Goal: Browse casually: Explore the website without a specific task or goal

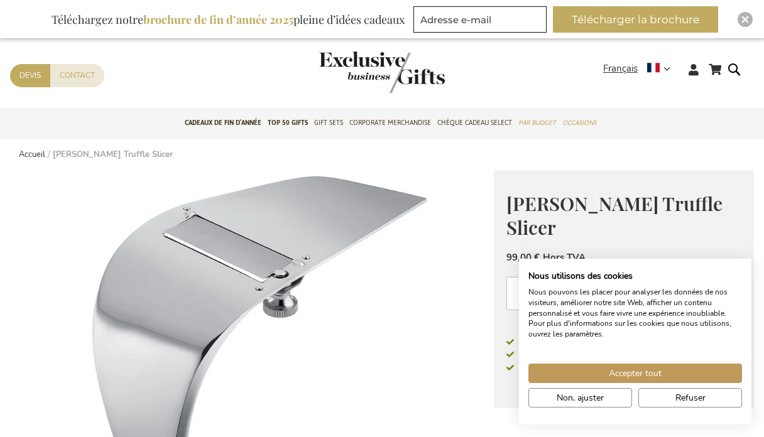
scroll to position [2, 0]
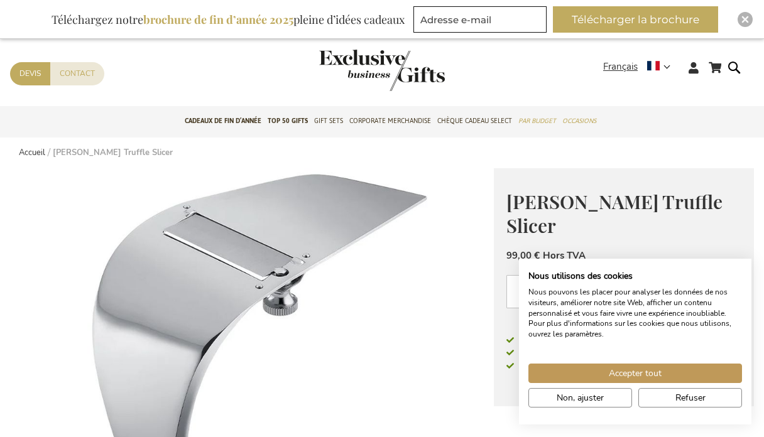
click at [429, 77] on img "store logo" at bounding box center [382, 70] width 126 height 41
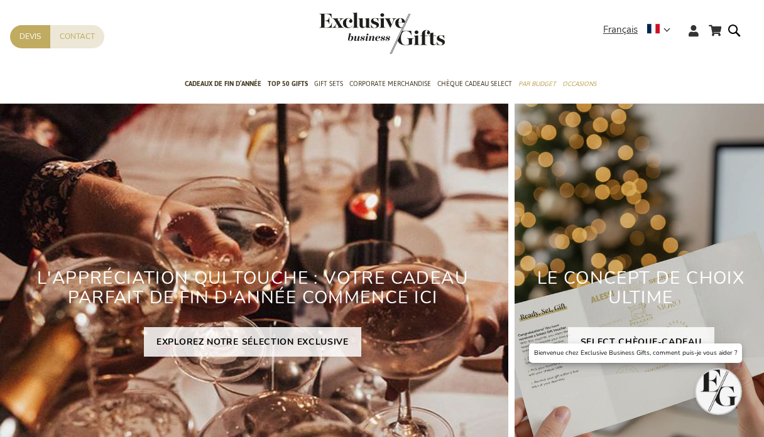
click at [653, 30] on use at bounding box center [653, 28] width 13 height 9
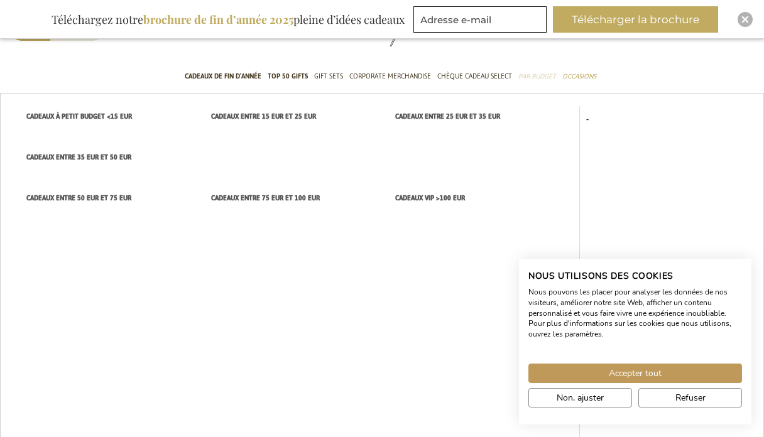
scroll to position [47, 0]
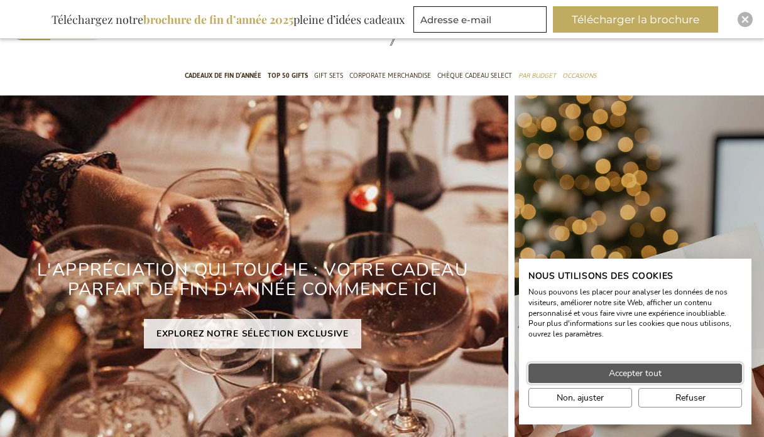
click at [614, 373] on span "Accepter tout" at bounding box center [635, 373] width 53 height 13
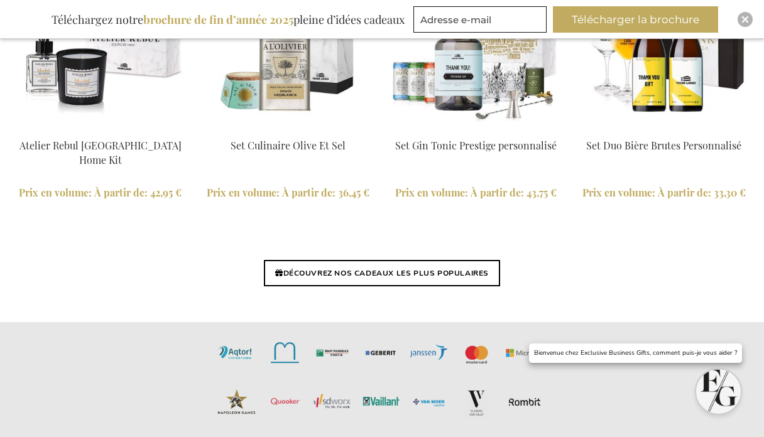
scroll to position [2948, 0]
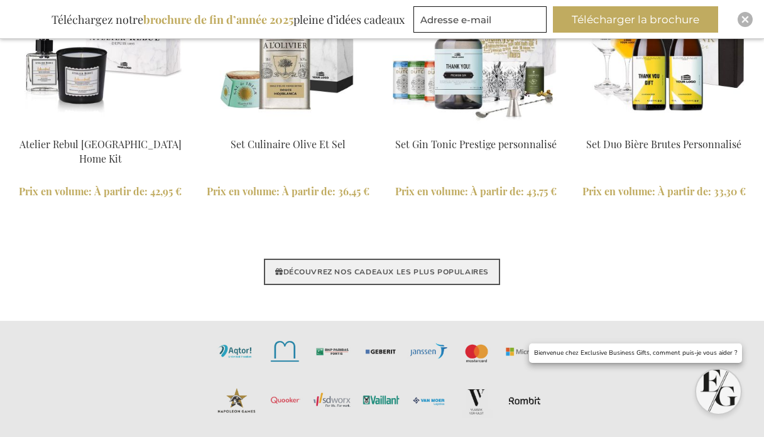
click at [420, 282] on link "DÉCOUVREZ NOS CADEAUX LES PLUS POPULAIRES" at bounding box center [382, 272] width 236 height 26
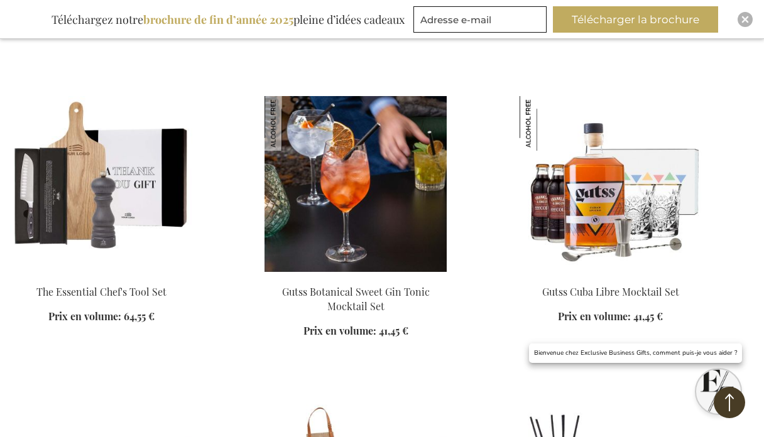
scroll to position [1635, 0]
